Goal: Task Accomplishment & Management: Use online tool/utility

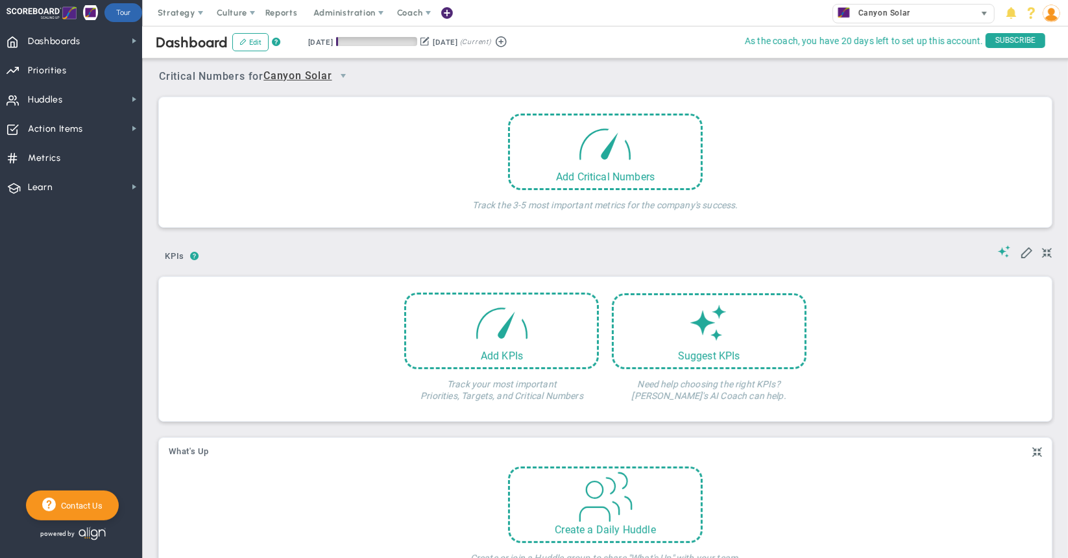
click at [845, 11] on img at bounding box center [844, 13] width 16 height 16
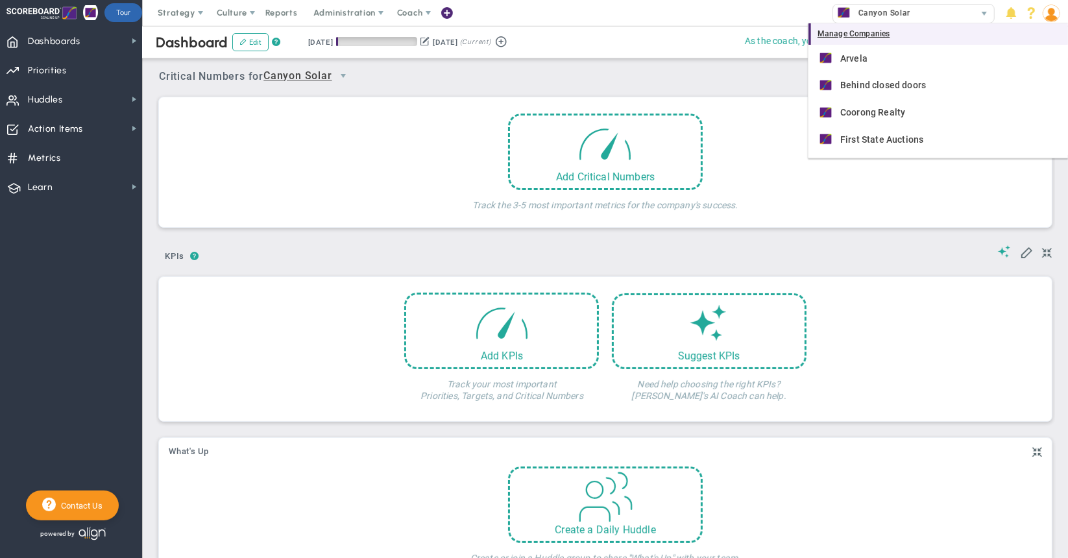
click at [836, 34] on div "Manage Companies" at bounding box center [938, 34] width 260 height 22
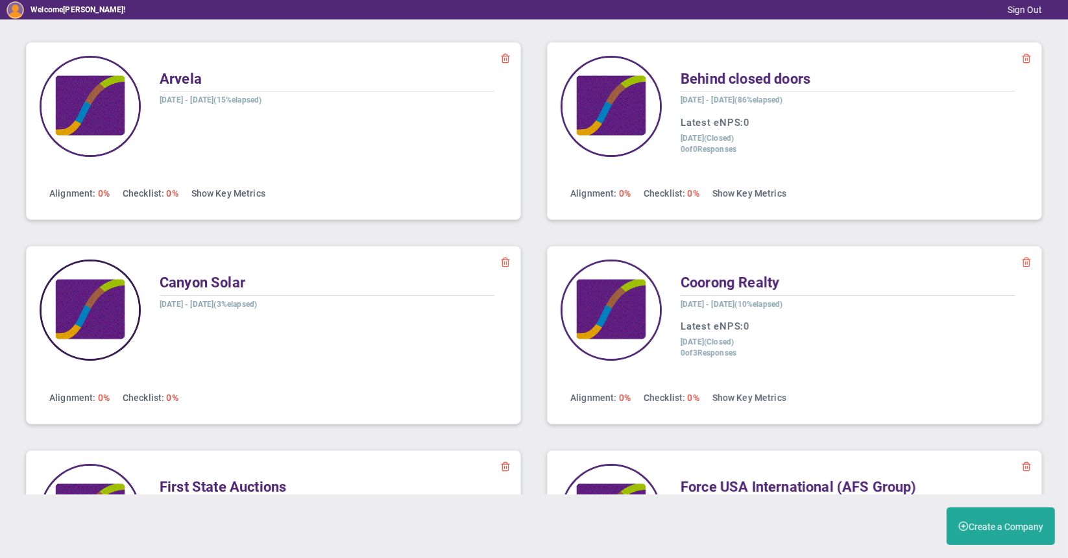
click at [98, 304] on img at bounding box center [90, 310] width 101 height 101
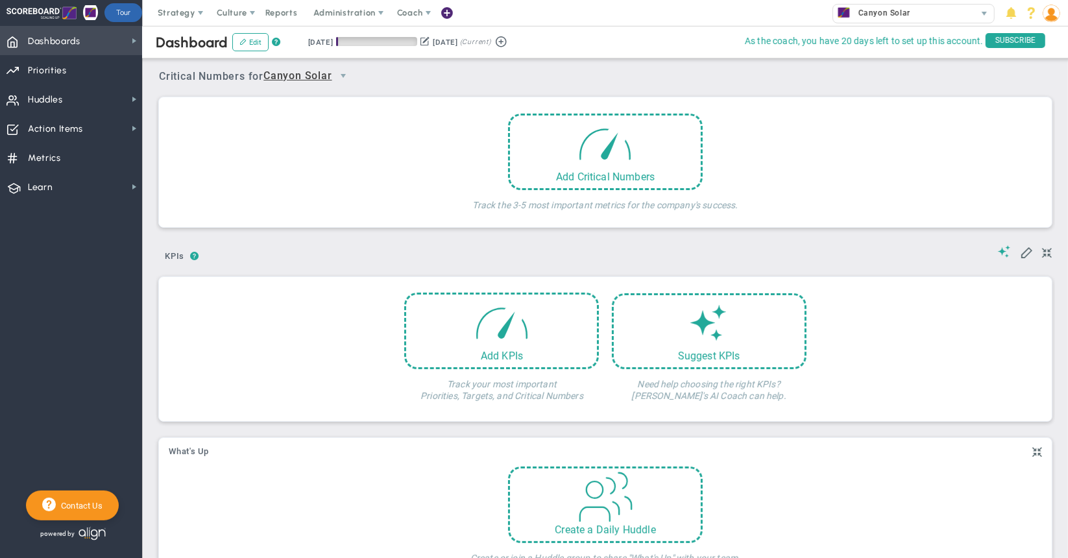
click at [114, 42] on span "Dashboards Dashboards" at bounding box center [71, 40] width 142 height 29
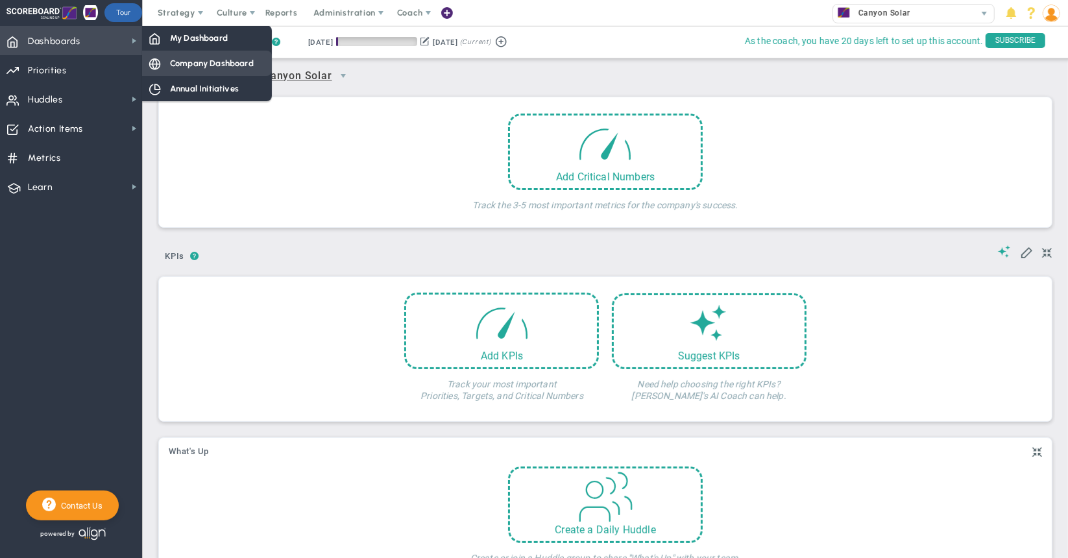
click at [177, 66] on span "Company Dashboard" at bounding box center [212, 63] width 84 height 12
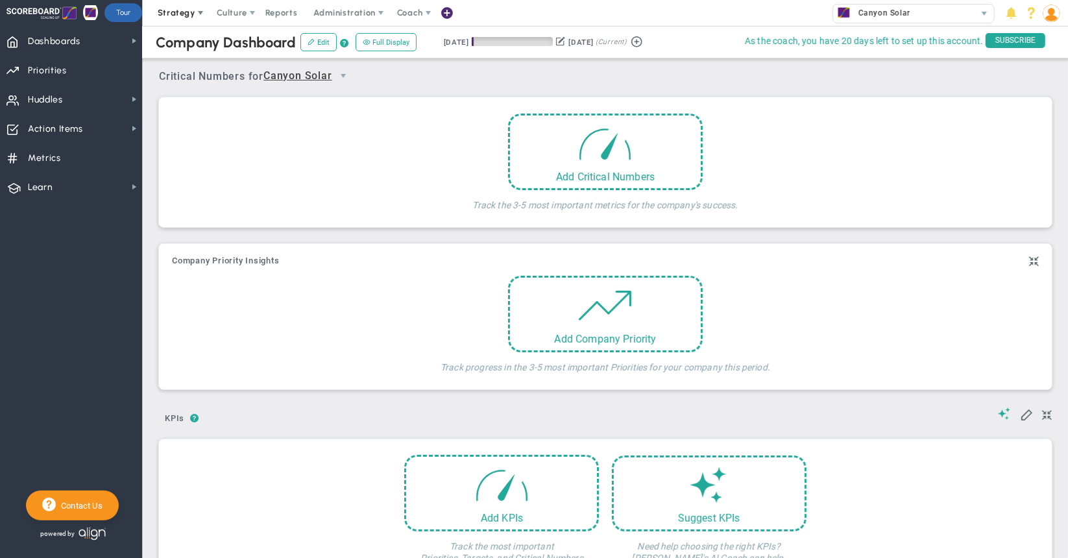
click at [168, 12] on span "Strategy" at bounding box center [177, 13] width 38 height 10
click at [949, 114] on div "Add Critical Numbers Track the 3-5 most important metrics for the company's suc…" at bounding box center [605, 166] width 873 height 104
click at [1050, 12] on img at bounding box center [1052, 14] width 18 height 18
click at [900, 147] on div "Add Critical Numbers Track the 3-5 most important metrics for the company's suc…" at bounding box center [605, 166] width 873 height 104
click at [311, 42] on span at bounding box center [311, 41] width 7 height 7
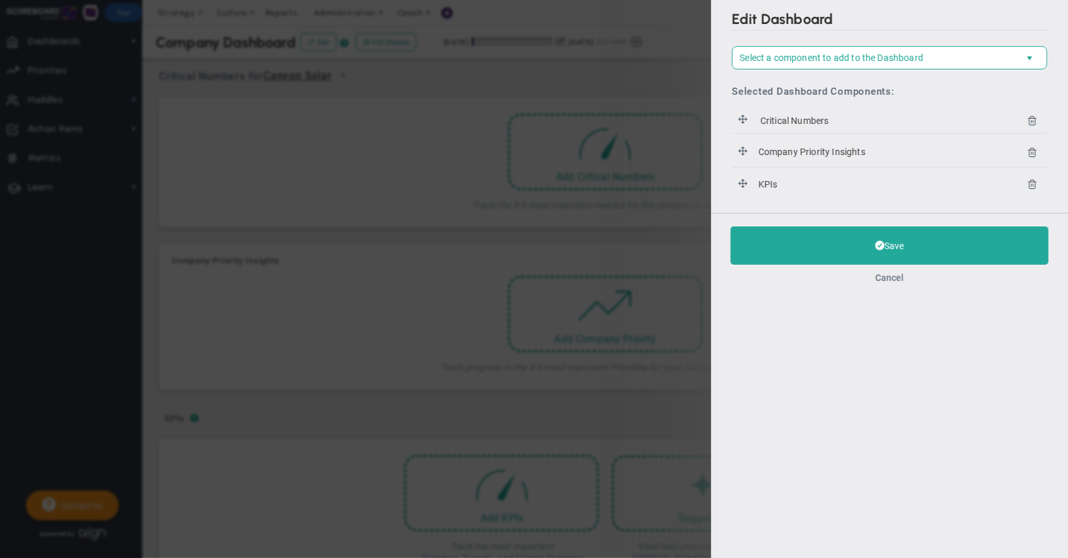
click at [891, 280] on button "Cancel" at bounding box center [889, 277] width 29 height 10
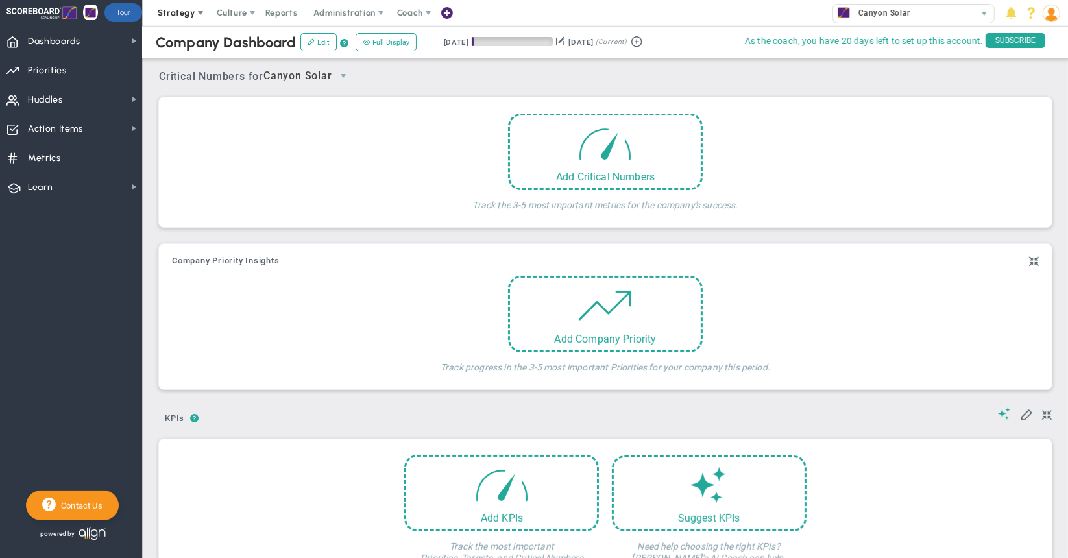
click at [190, 18] on span "Strategy" at bounding box center [177, 13] width 59 height 26
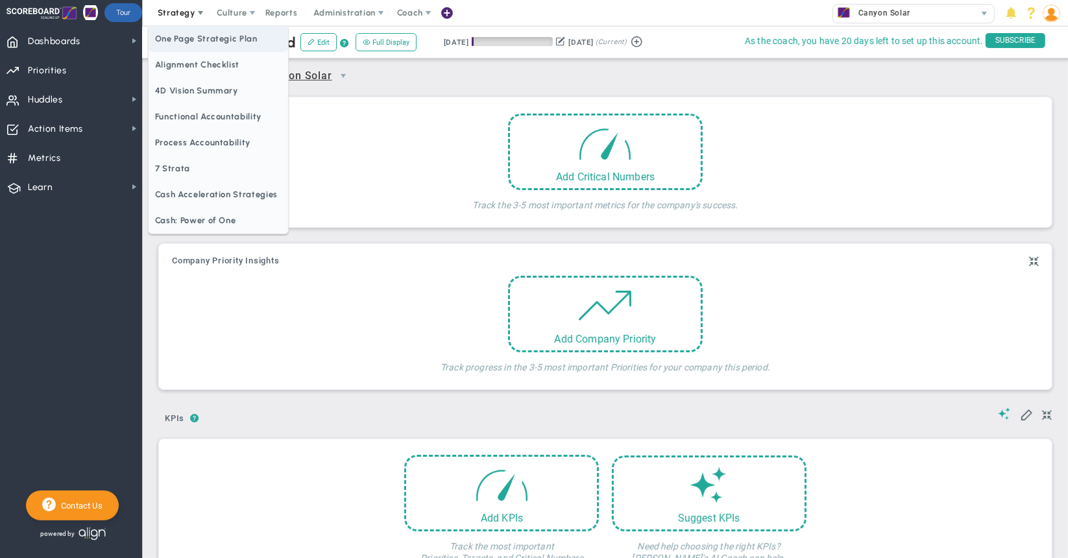
click at [180, 39] on span "One Page Strategic Plan" at bounding box center [218, 39] width 139 height 26
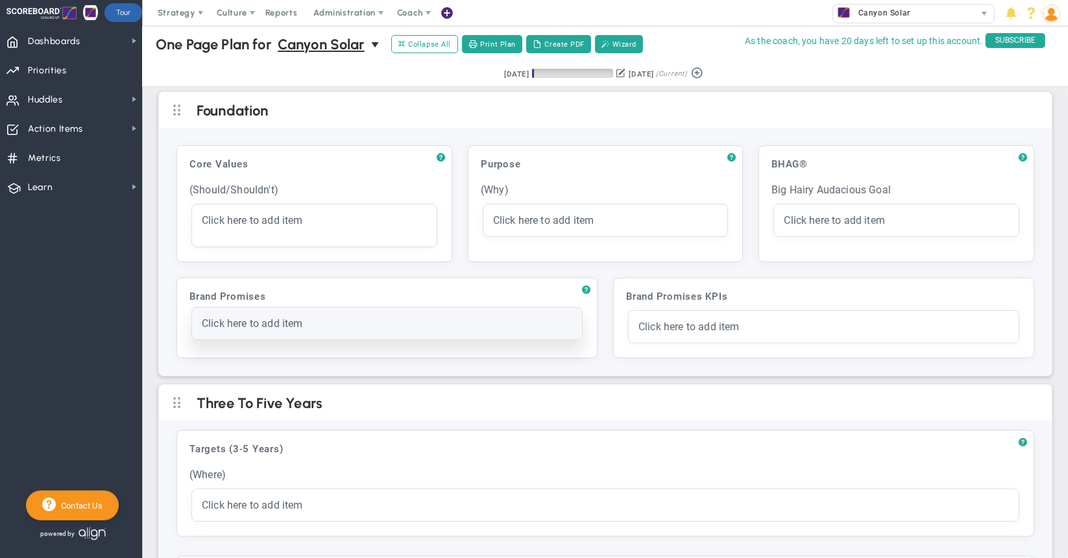
click at [466, 323] on div "Click here to add item" at bounding box center [387, 323] width 370 height 12
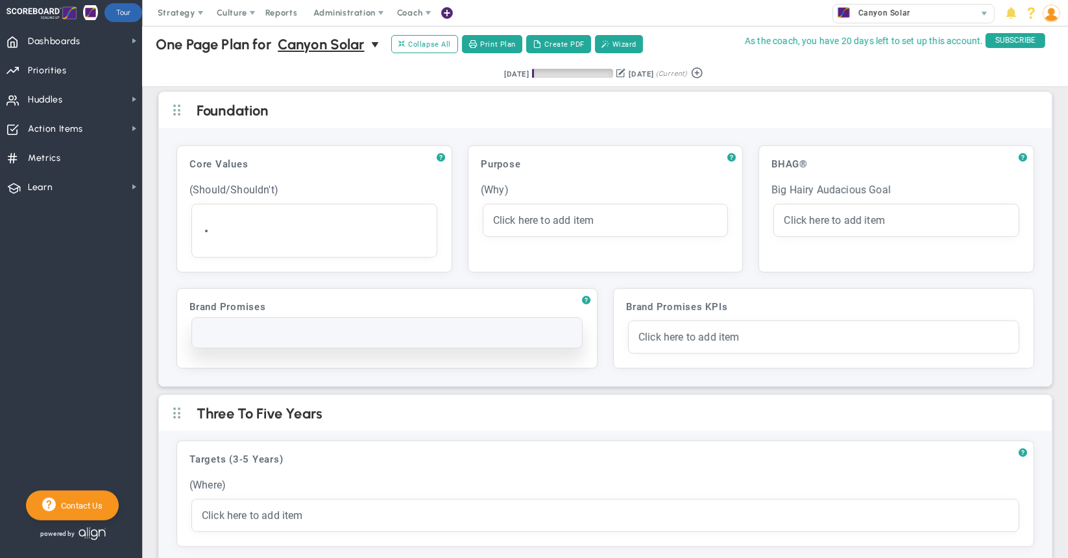
click at [230, 337] on div at bounding box center [387, 333] width 390 height 30
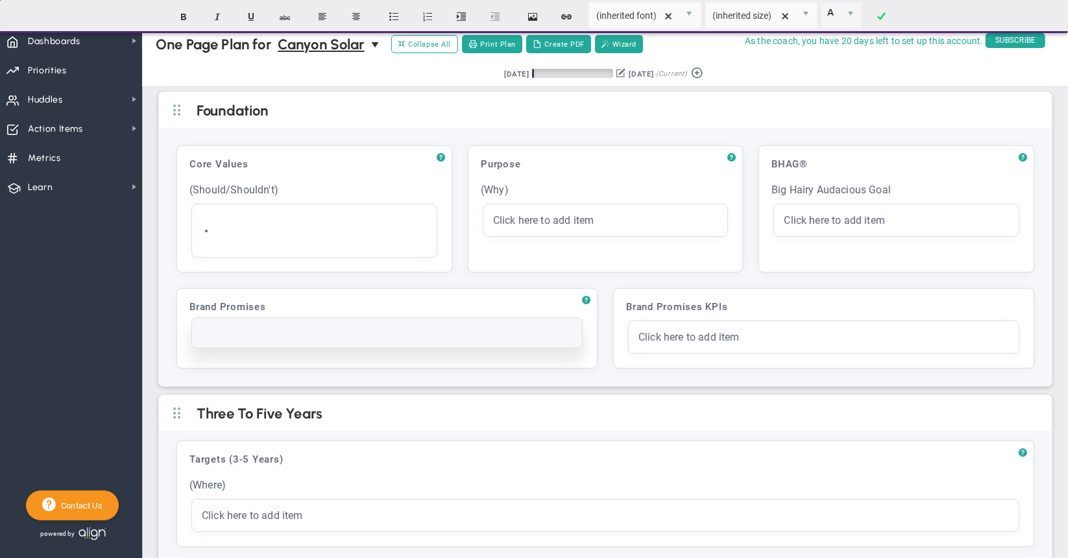
click at [241, 328] on div at bounding box center [387, 333] width 370 height 10
paste div
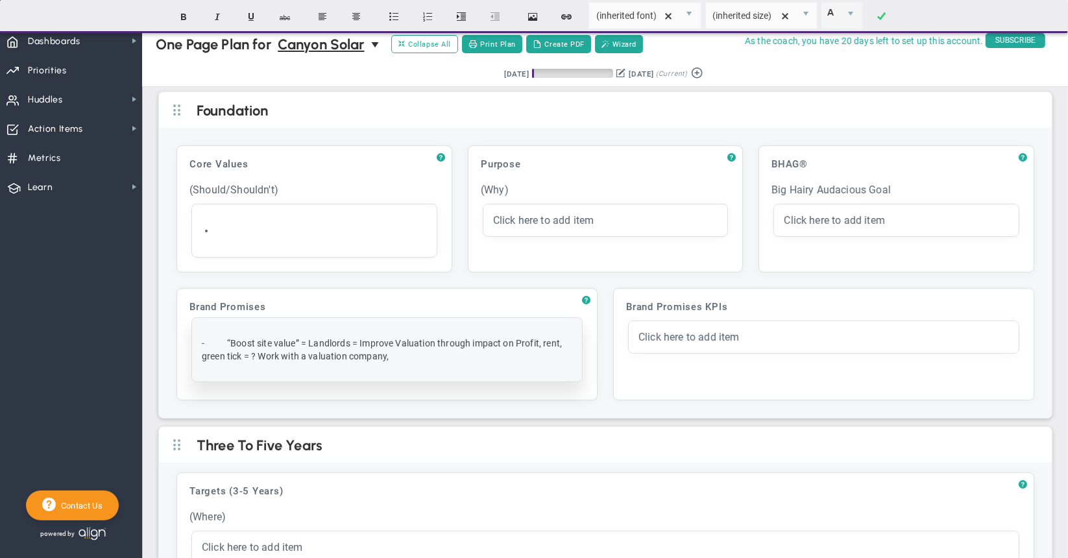
click at [226, 338] on span at bounding box center [215, 343] width 23 height 10
click at [406, 356] on p "“Boost site value” = Landlords = Improve Valuation through impact on Profit, re…" at bounding box center [387, 350] width 370 height 26
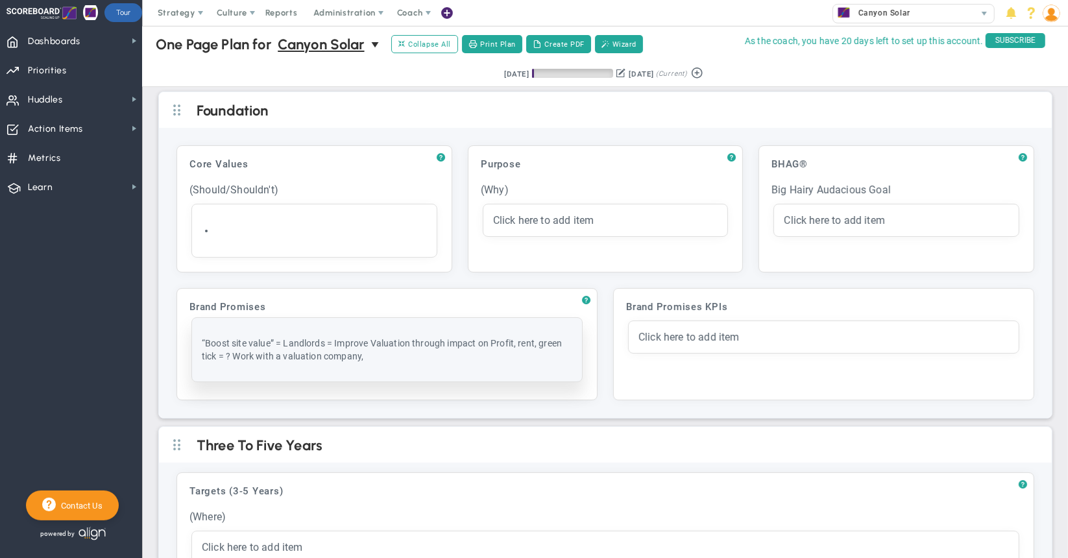
click at [387, 357] on p "“Boost site value” = Landlords = Improve Valuation through impact on Profit, re…" at bounding box center [387, 350] width 370 height 26
click at [387, 353] on p "“Boost site value” = Landlords = Improve Valuation through impact on Profit, re…" at bounding box center [387, 350] width 370 height 26
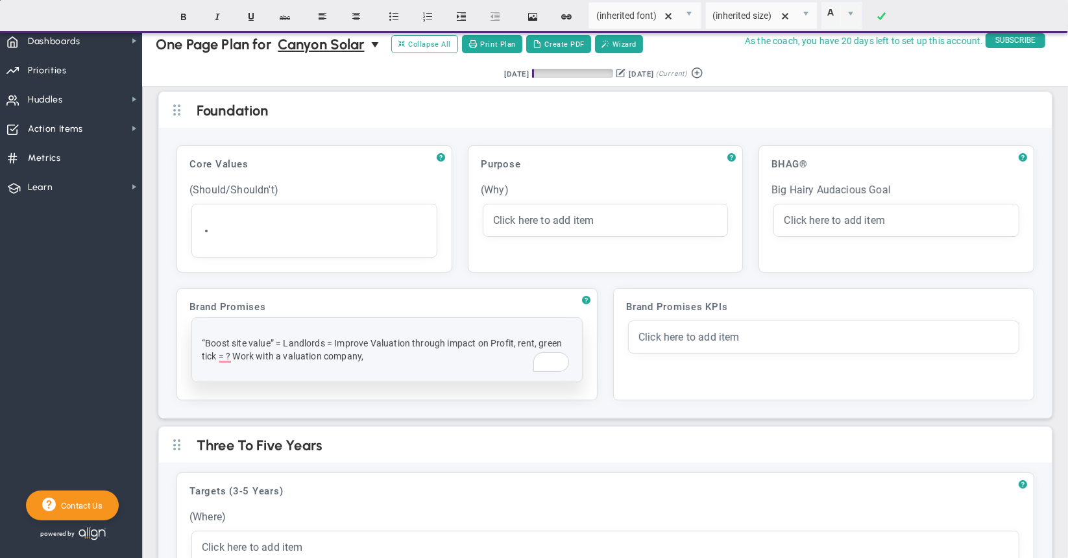
click at [413, 337] on p "“Boost site value” = Landlords = Improve Valuation through impact on Profit, re…" at bounding box center [387, 350] width 370 height 26
click at [369, 353] on p "“Boost site value” = Landlords = Improve Valuation through impact on Profit, re…" at bounding box center [387, 350] width 370 height 26
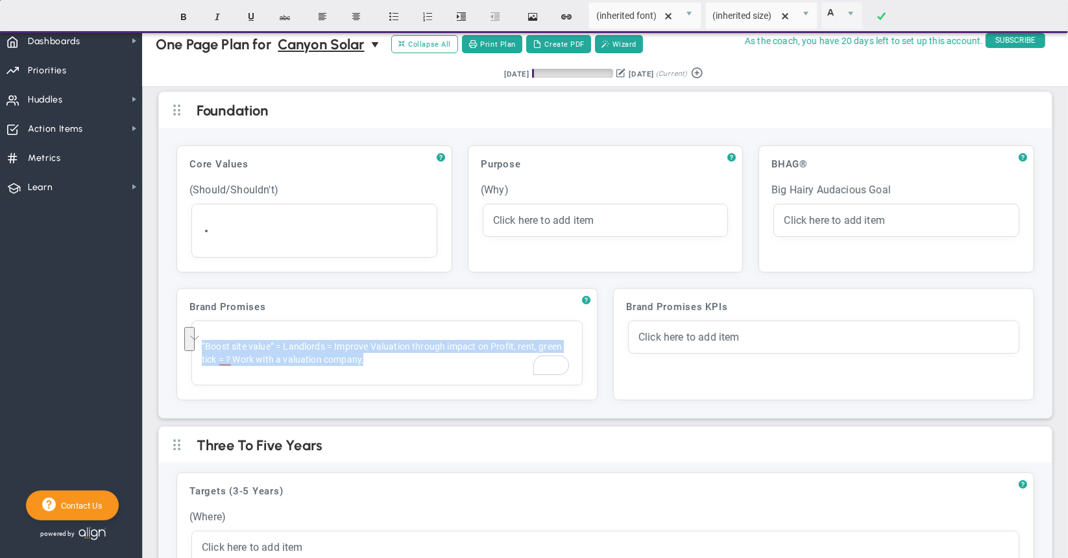
drag, startPoint x: 356, startPoint y: 358, endPoint x: 175, endPoint y: 332, distance: 182.3
click at [175, 332] on div "? Brand Promises Click to add header Brand Promises Brand Promises No header ad…" at bounding box center [605, 344] width 873 height 128
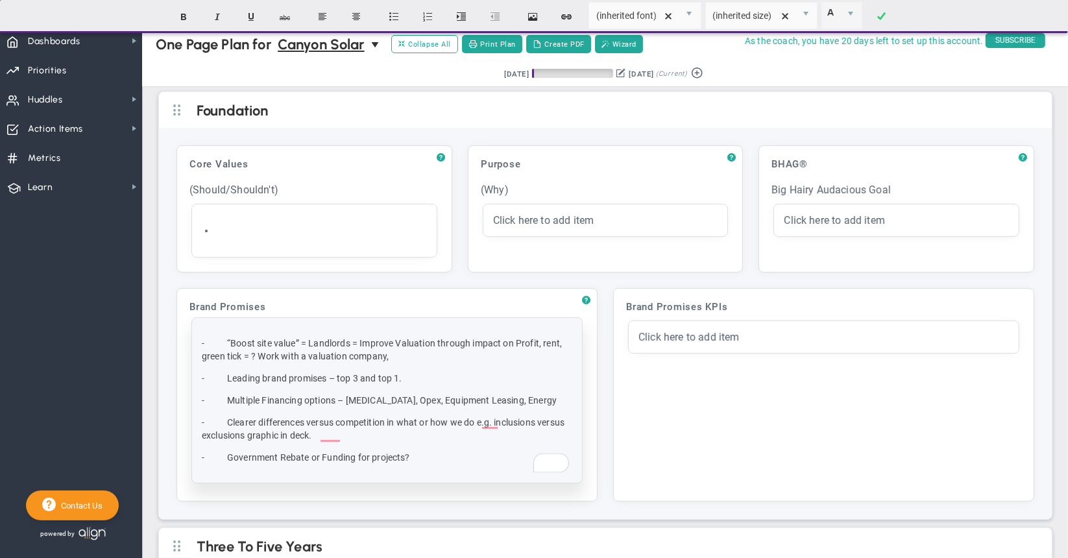
click at [227, 418] on span "To enrich screen reader interactions, please activate Accessibility in Grammarl…" at bounding box center [215, 422] width 23 height 10
click at [231, 396] on span "Multiple Financing options – [MEDICAL_DATA], Opex, Equipment Leasing, Energy" at bounding box center [392, 400] width 330 height 10
click at [232, 377] on span "Leading brand promises – top 3 and top 1." at bounding box center [314, 378] width 175 height 10
click at [227, 375] on span "To enrich screen reader interactions, please activate Accessibility in Grammarl…" at bounding box center [215, 378] width 23 height 10
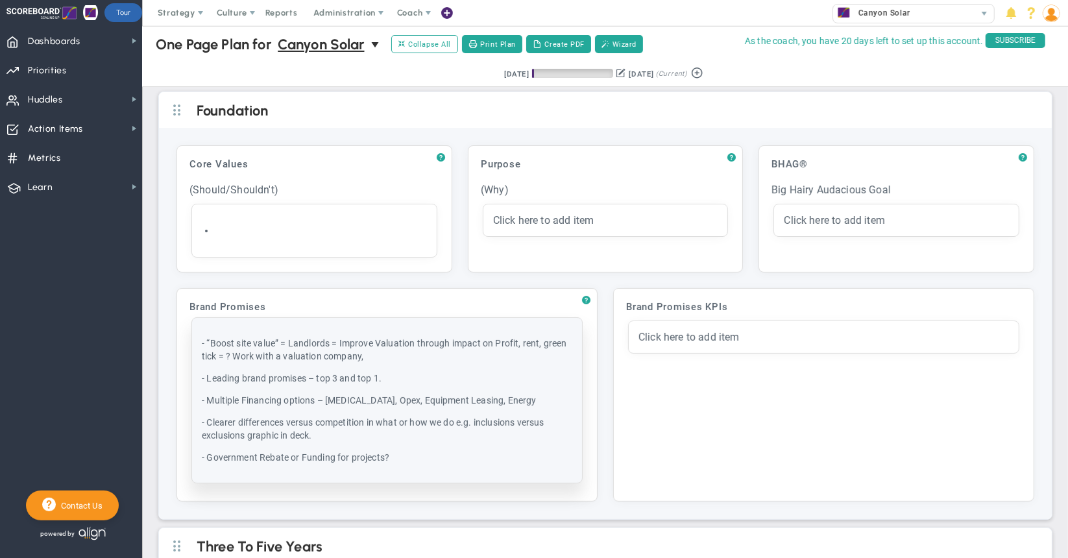
scroll to position [65, 0]
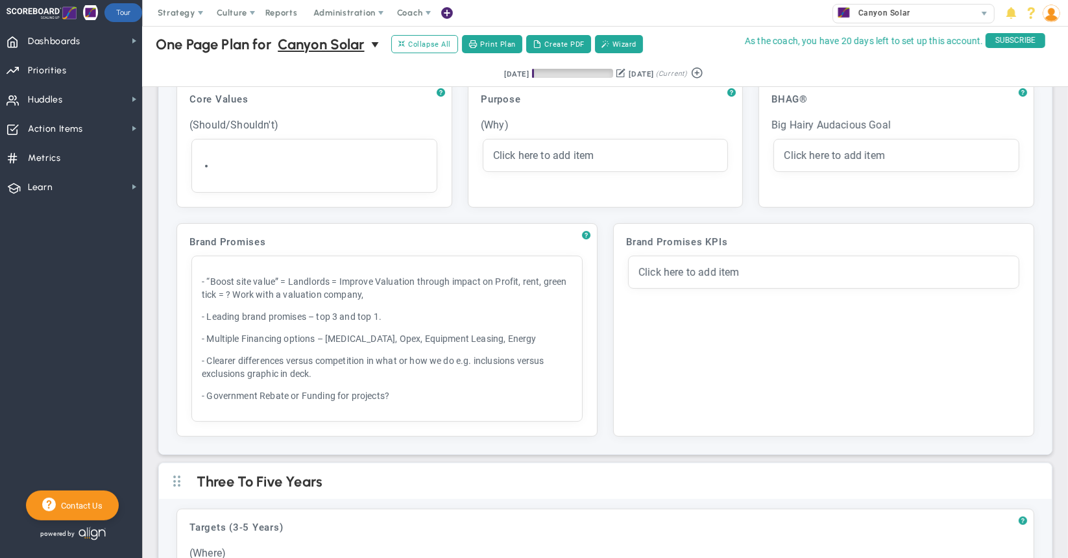
click at [673, 345] on div "Brand Promises KPIs Click to add header Brand Promises KPIs Brand Promises KPIs…" at bounding box center [823, 329] width 407 height 199
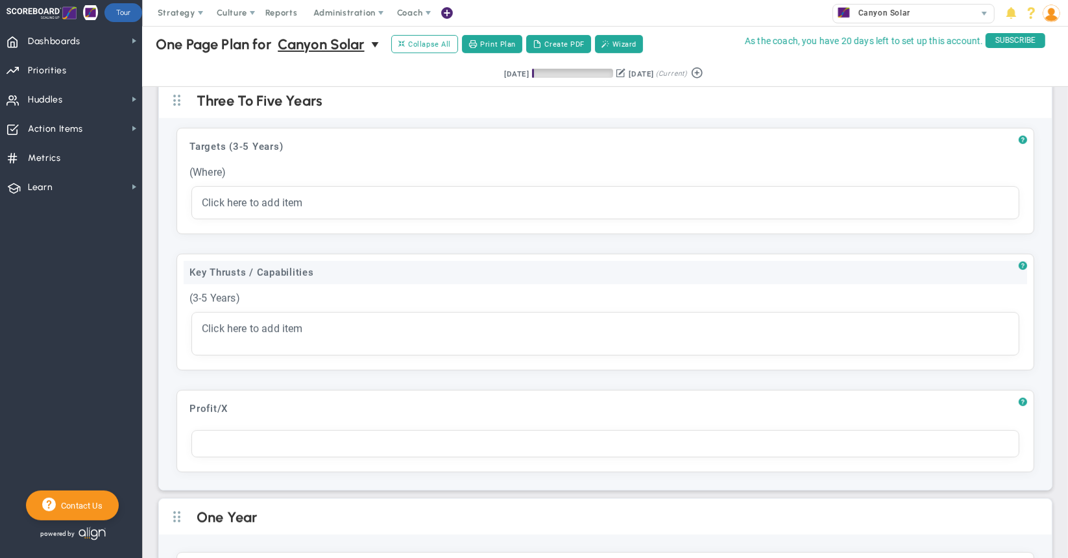
scroll to position [519, 0]
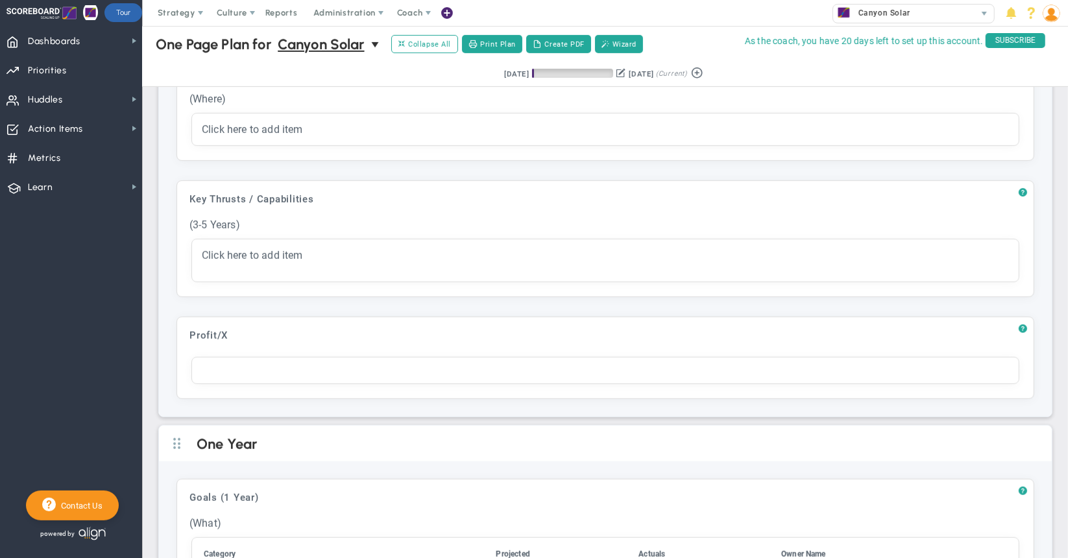
click at [655, 162] on div "? Targets (3-5 Years) Click to add header Targets (3-5 Years) Targets (3-5 Year…" at bounding box center [605, 231] width 893 height 372
